Goal: Task Accomplishment & Management: Manage account settings

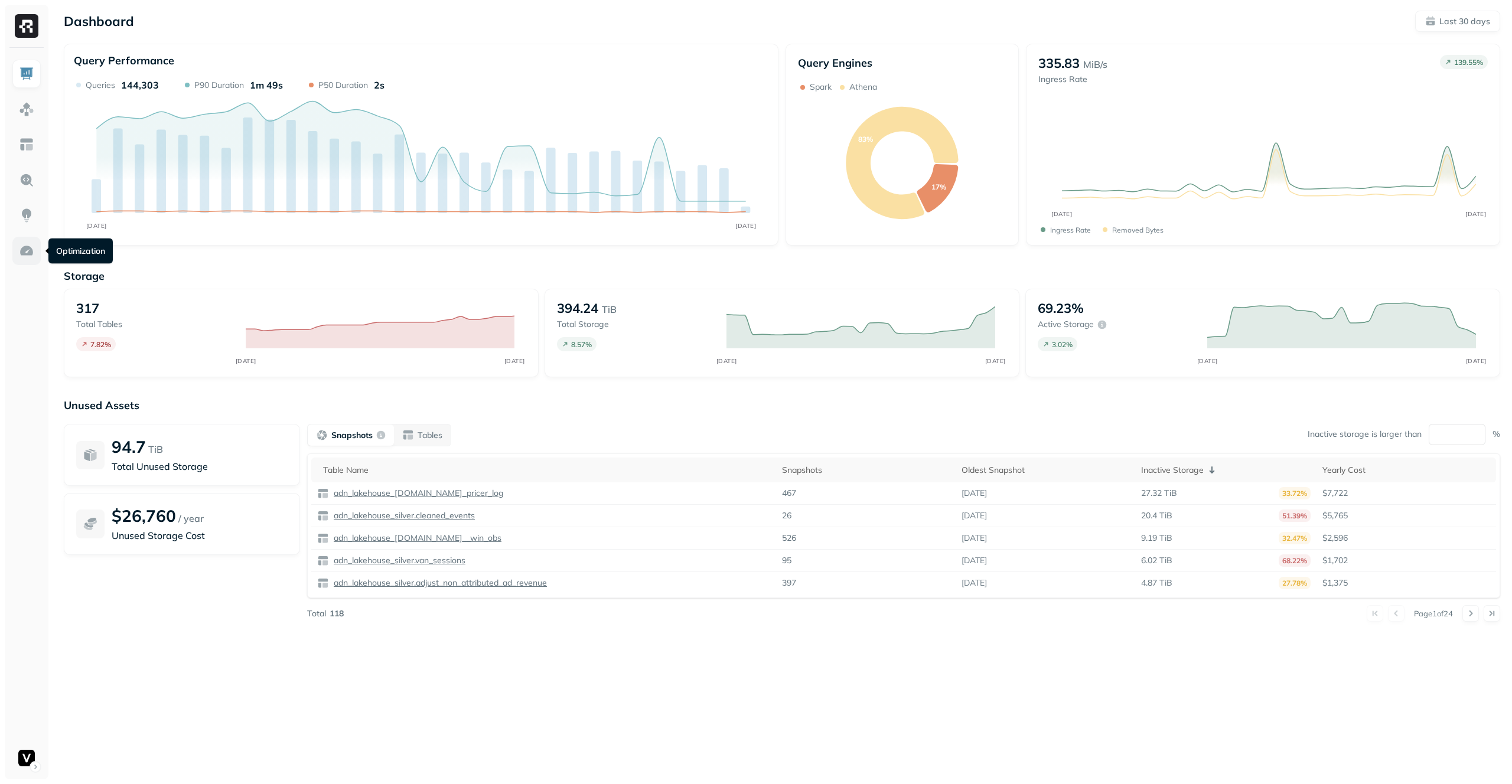
click at [29, 244] on img at bounding box center [27, 251] width 15 height 15
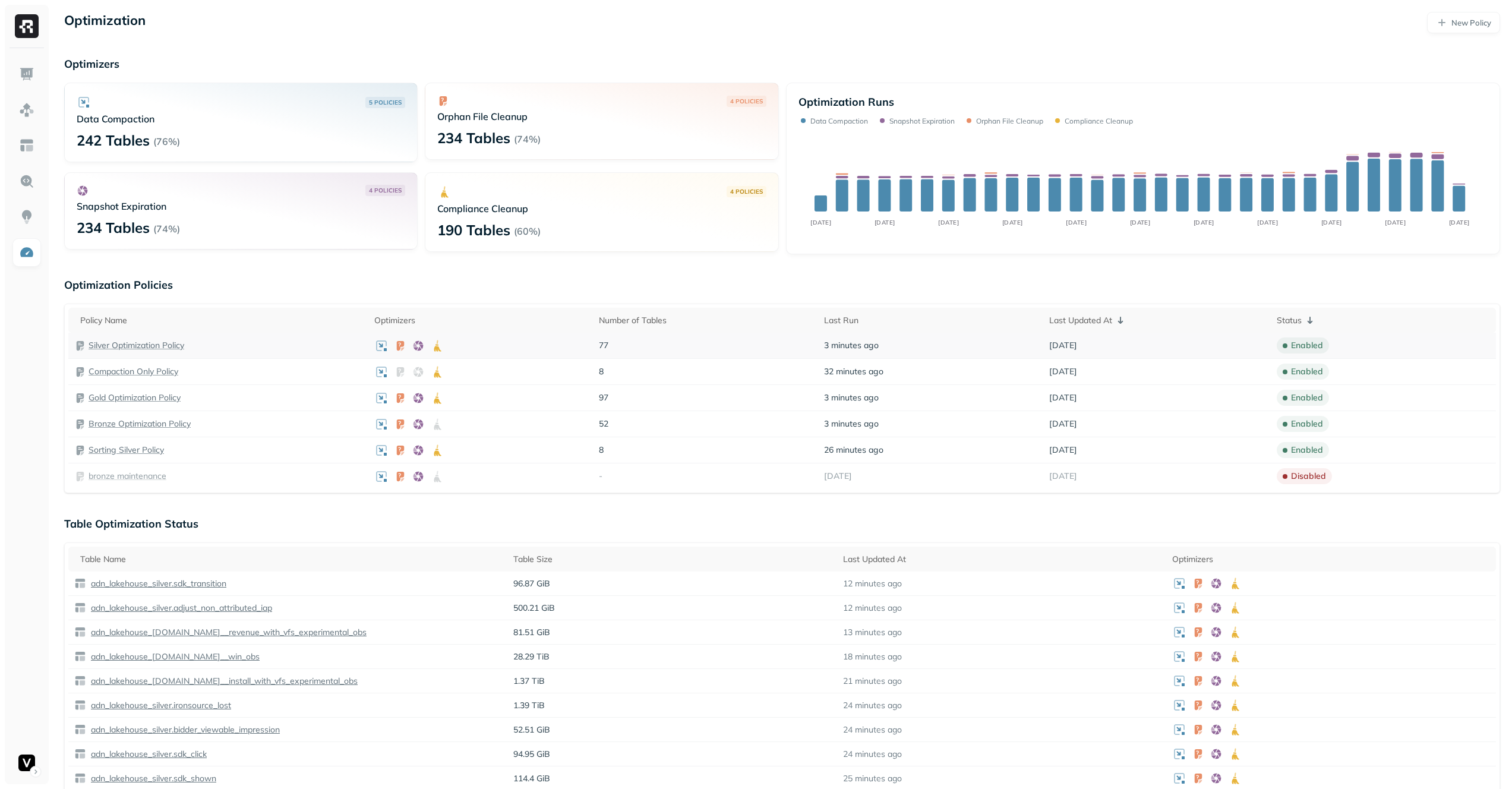
click at [161, 342] on p "Silver Optimization Policy" at bounding box center [136, 345] width 96 height 11
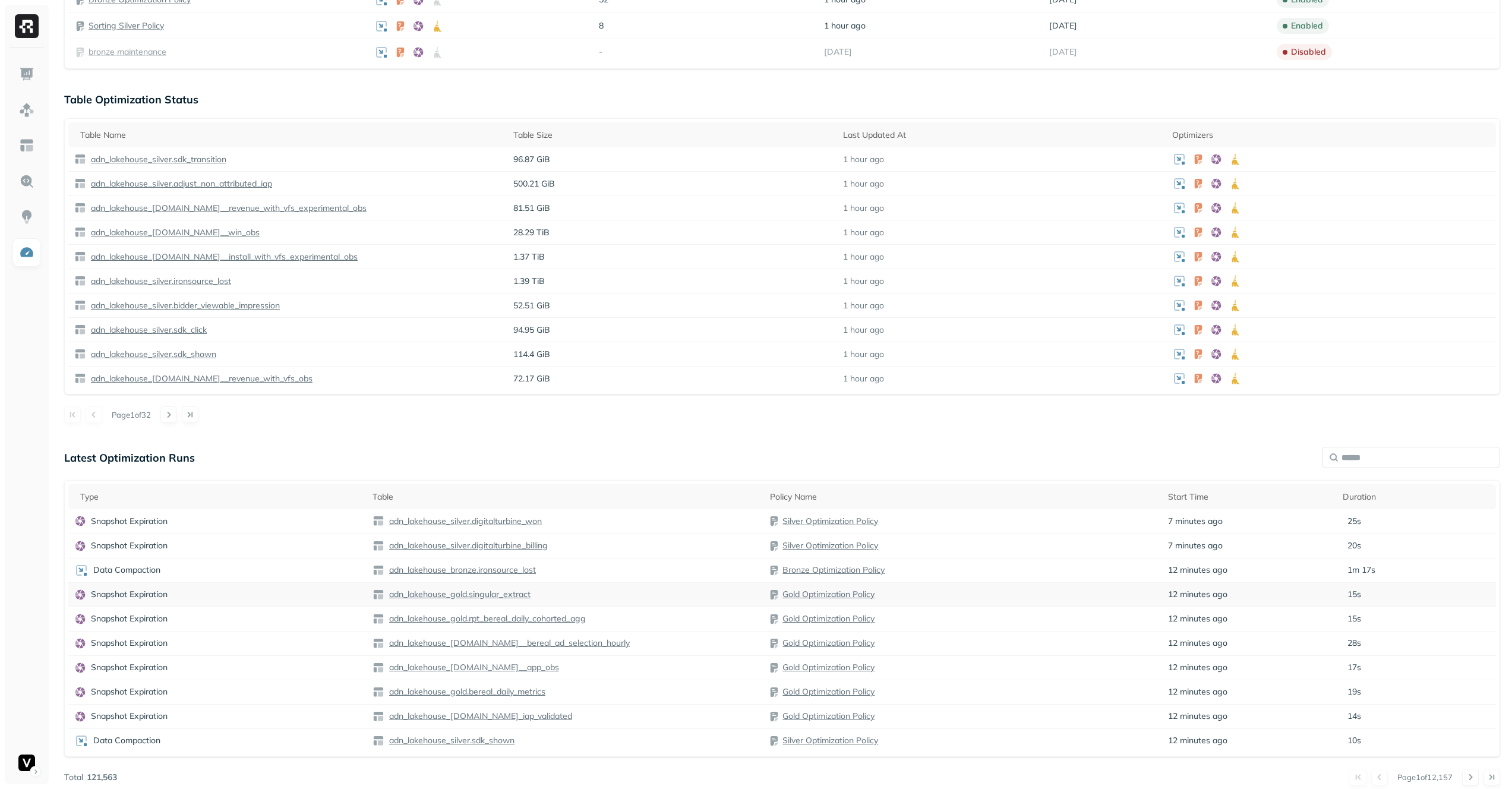
scroll to position [432, 0]
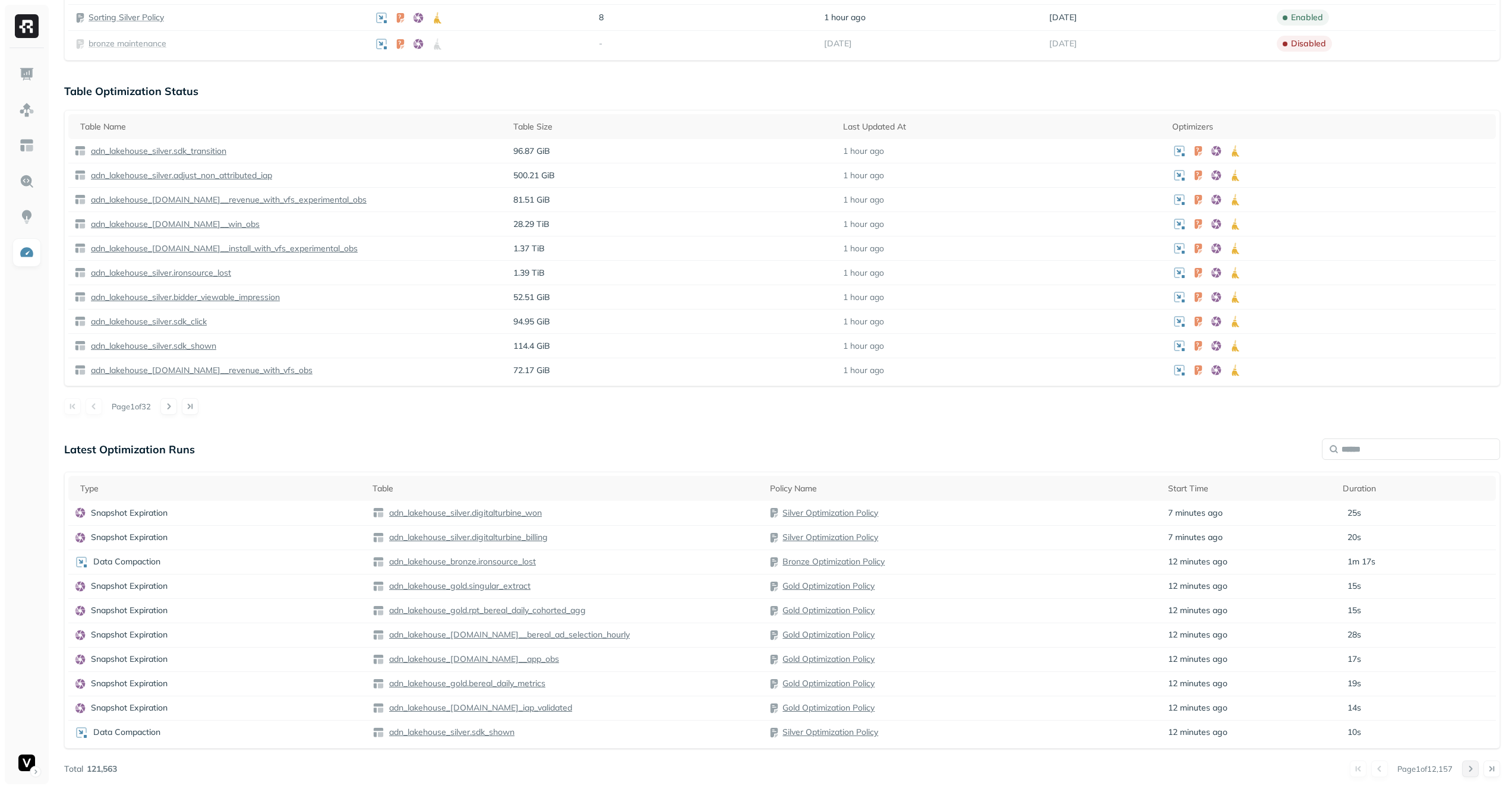
click at [1470, 767] on button at bounding box center [1471, 769] width 17 height 17
click at [1377, 768] on button at bounding box center [1379, 769] width 17 height 17
click at [172, 411] on button at bounding box center [169, 406] width 17 height 17
click at [92, 410] on button at bounding box center [94, 406] width 17 height 17
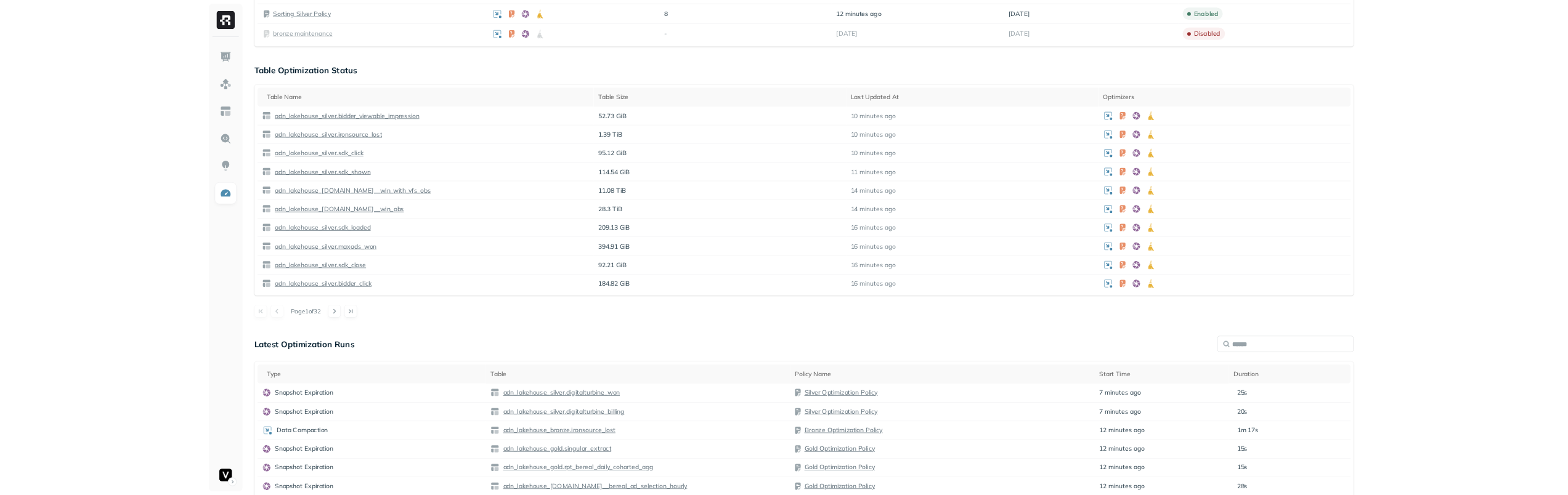
scroll to position [595, 0]
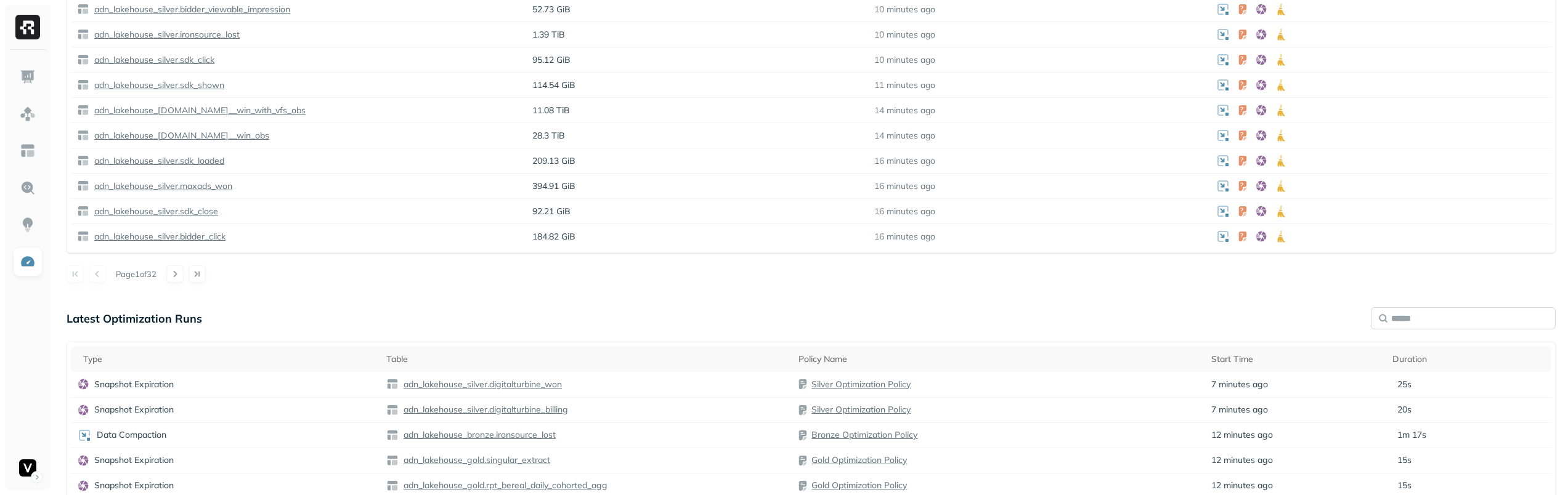
click at [1442, 318] on input "text" at bounding box center [1464, 318] width 185 height 22
type input "*"
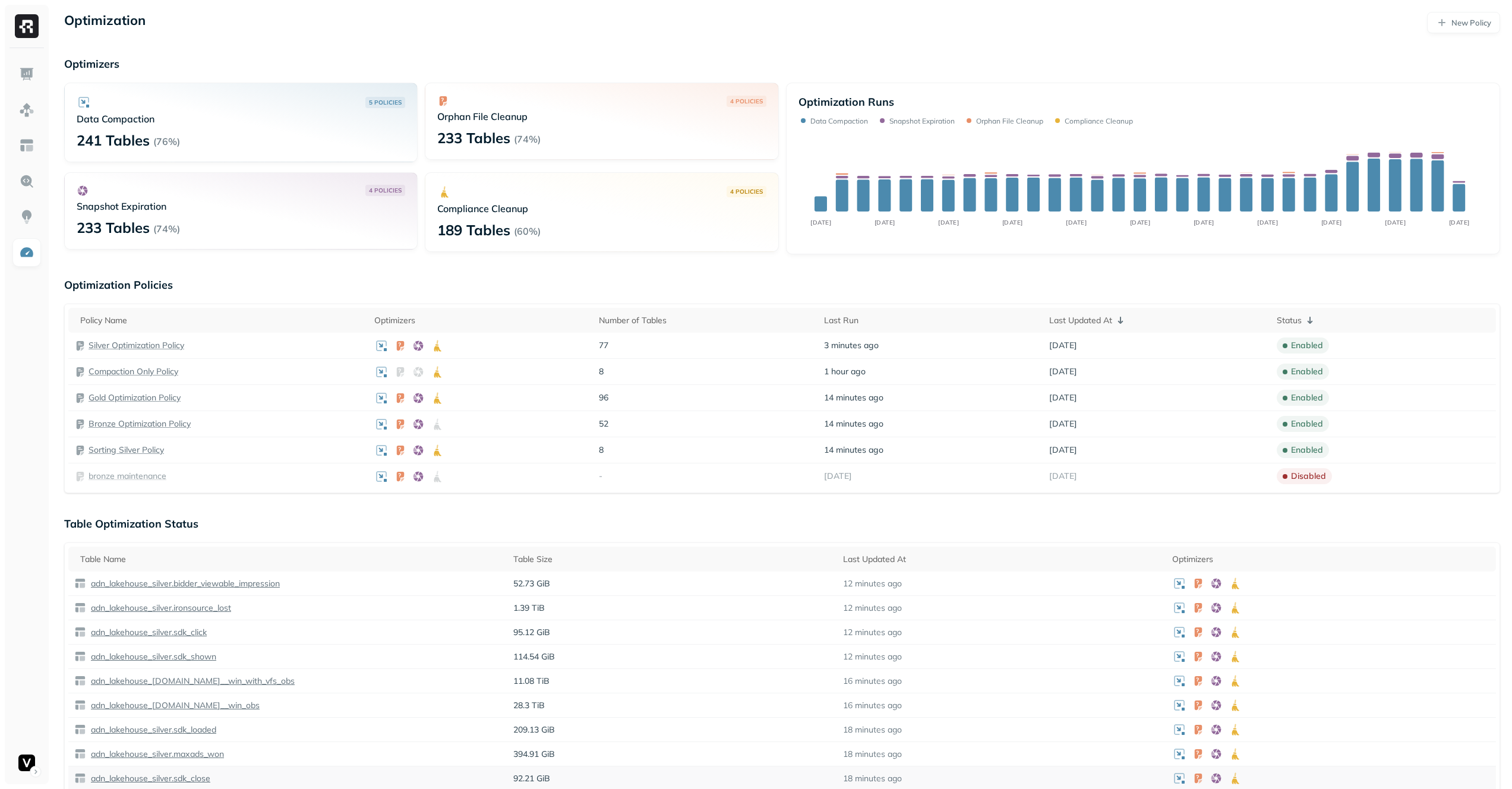
scroll to position [432, 0]
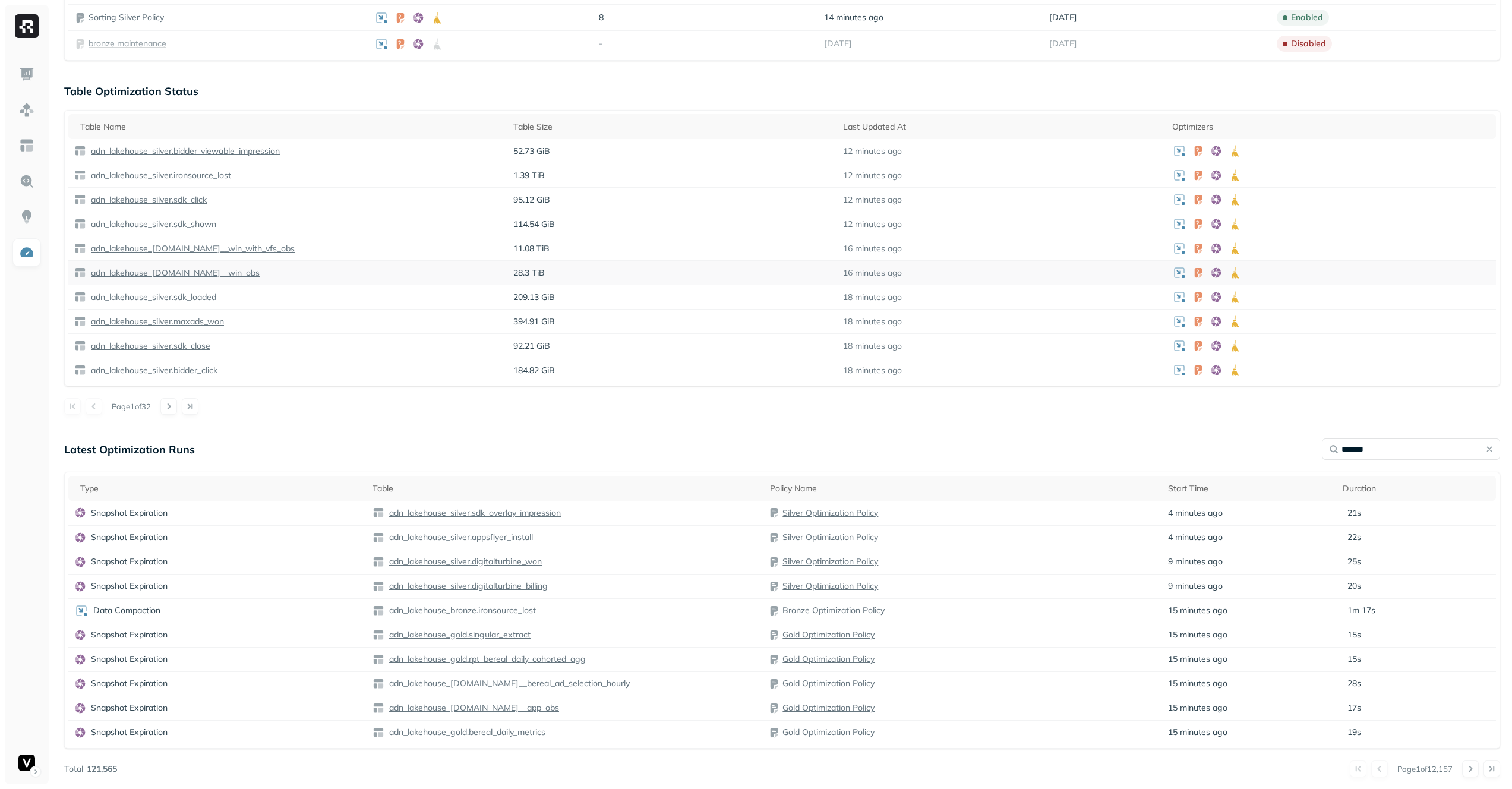
type input "********"
type input "*******"
